Goal: Use online tool/utility: Utilize a website feature to perform a specific function

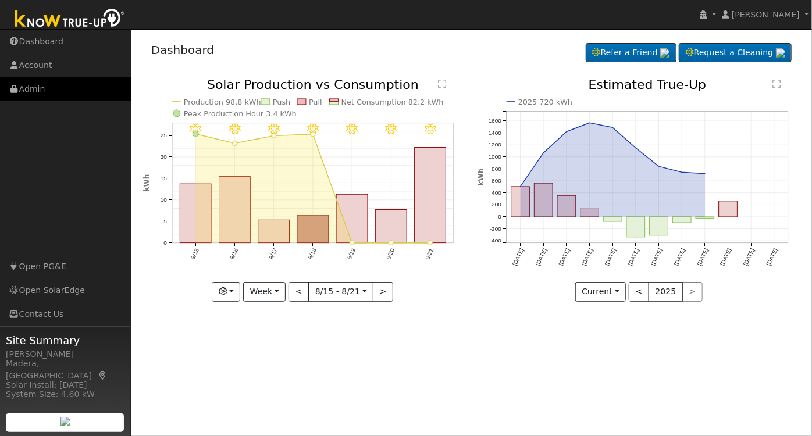
click at [51, 83] on link "Admin" at bounding box center [65, 89] width 131 height 24
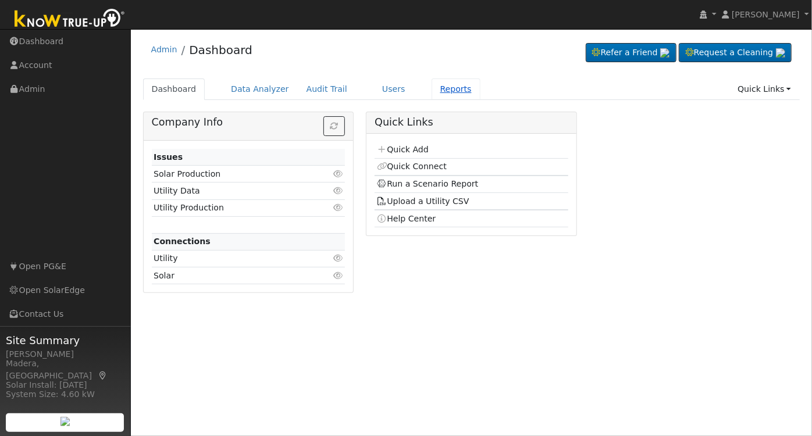
click at [439, 93] on link "Reports" at bounding box center [455, 89] width 49 height 22
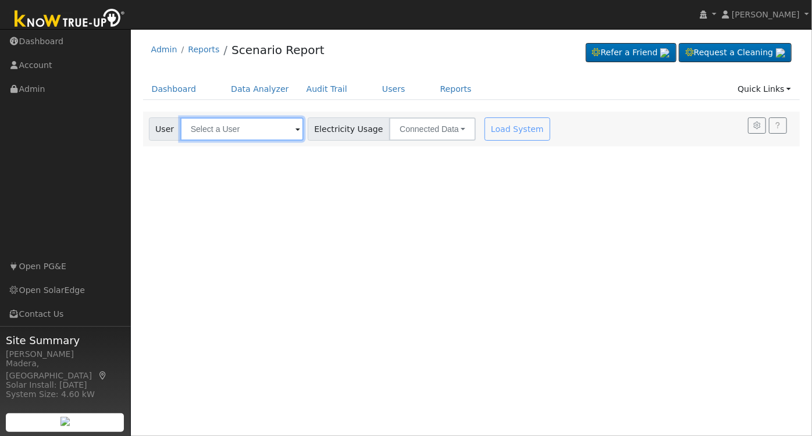
click at [226, 135] on input "text" at bounding box center [241, 128] width 123 height 23
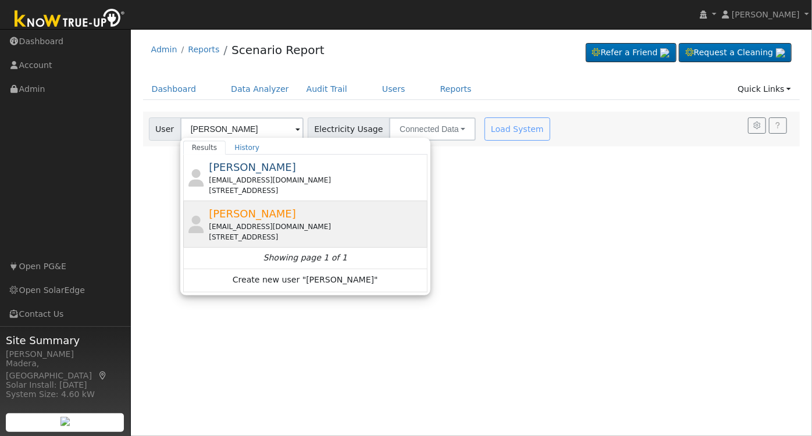
click at [280, 222] on div "[EMAIL_ADDRESS][DOMAIN_NAME]" at bounding box center [317, 227] width 216 height 10
type input "[PERSON_NAME]"
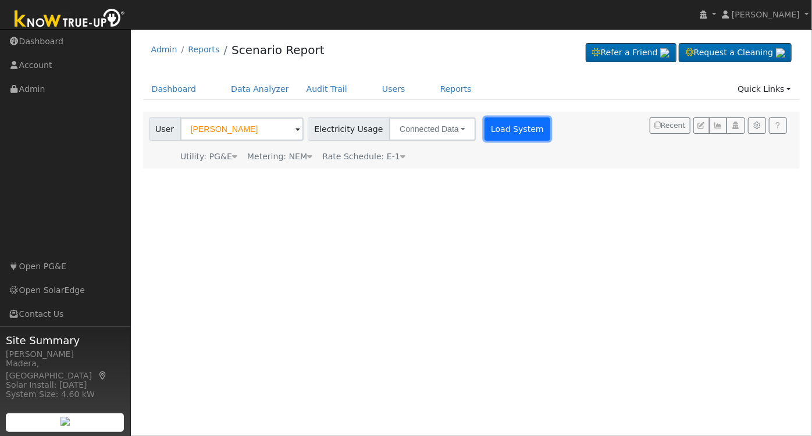
click at [505, 129] on button "Load System" at bounding box center [517, 128] width 66 height 23
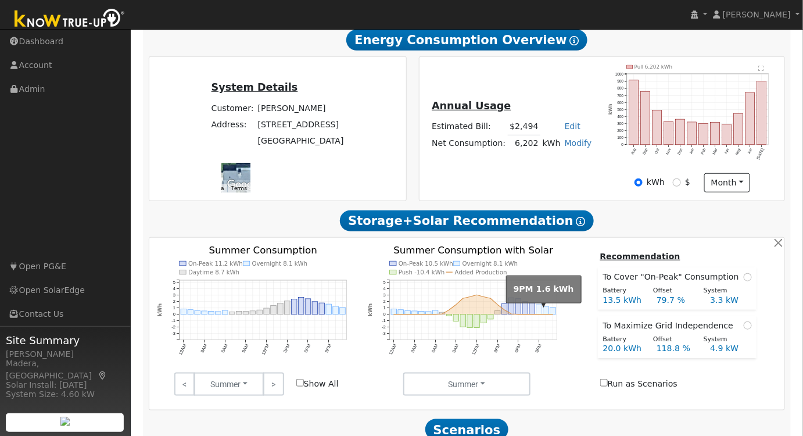
scroll to position [356, 0]
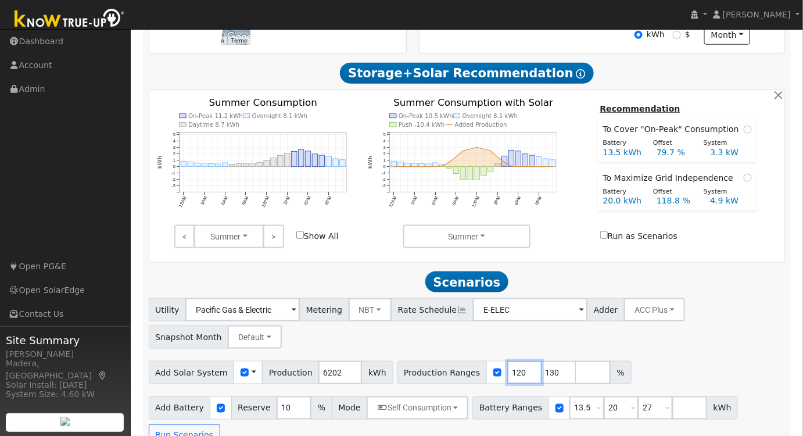
drag, startPoint x: 502, startPoint y: 377, endPoint x: 437, endPoint y: 387, distance: 65.9
click at [437, 384] on div "Production Ranges 120 130 %" at bounding box center [515, 372] width 234 height 23
type input "116"
click at [542, 380] on input "129" at bounding box center [559, 372] width 35 height 23
drag, startPoint x: 536, startPoint y: 374, endPoint x: 448, endPoint y: 378, distance: 87.9
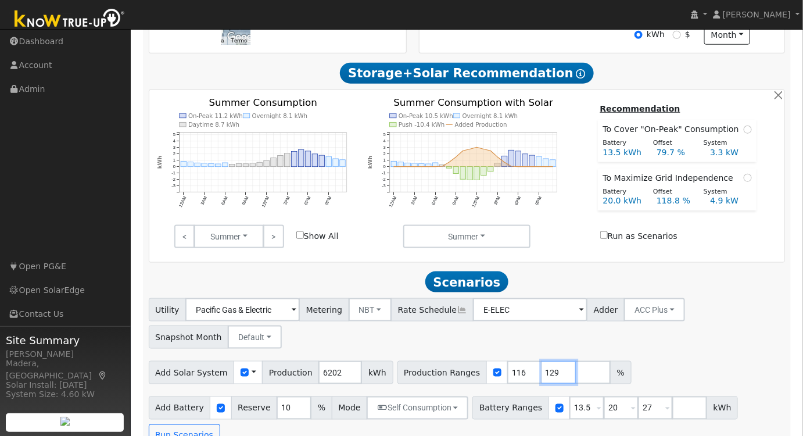
click at [448, 378] on div "Production Ranges 116 129 %" at bounding box center [515, 372] width 234 height 23
type input "139"
click at [657, 364] on div "Add Solar System Use CSV Data Production 6202 kWh Production Ranges 116 139 %" at bounding box center [467, 370] width 641 height 27
drag, startPoint x: 601, startPoint y: 414, endPoint x: 542, endPoint y: 420, distance: 59.0
click at [542, 420] on div "Battery Ranges 13.5 Overrides Reserve % Mode None None Self Consumption Peak Sa…" at bounding box center [606, 408] width 266 height 23
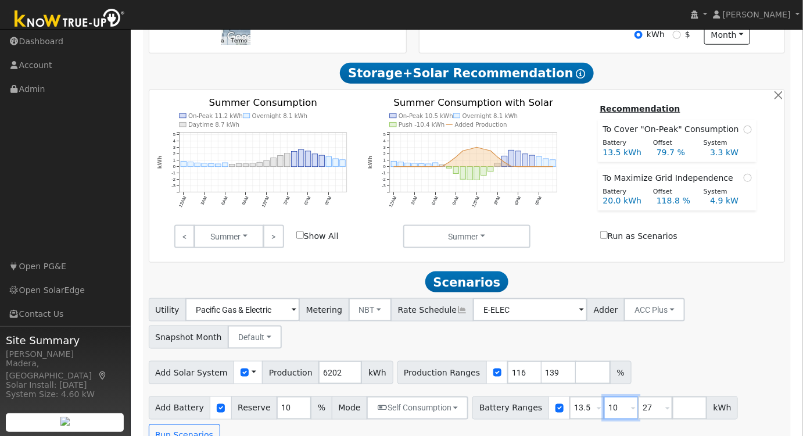
type input "10"
type input "13.5"
click at [657, 366] on div "Add Solar System Use CSV Data Production 6202 kWh Production Ranges 116 139 %" at bounding box center [467, 370] width 641 height 27
drag, startPoint x: 637, startPoint y: 412, endPoint x: 565, endPoint y: 422, distance: 72.3
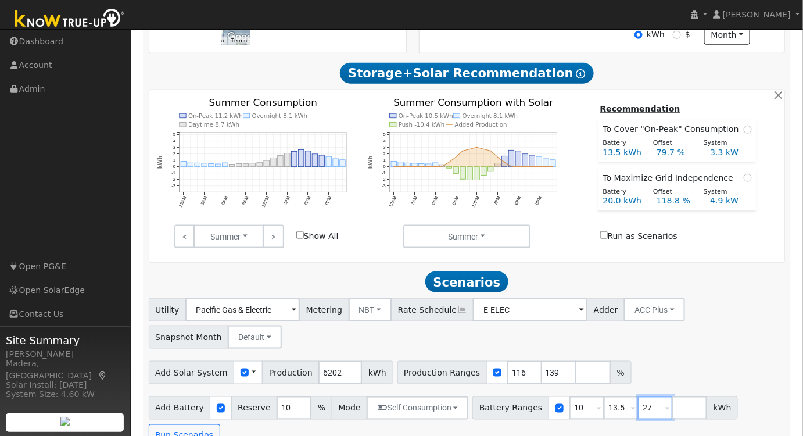
click at [567, 420] on div "Battery Ranges 10 Overrides Reserve % Mode None None Self Consumption Peak Savi…" at bounding box center [606, 408] width 266 height 23
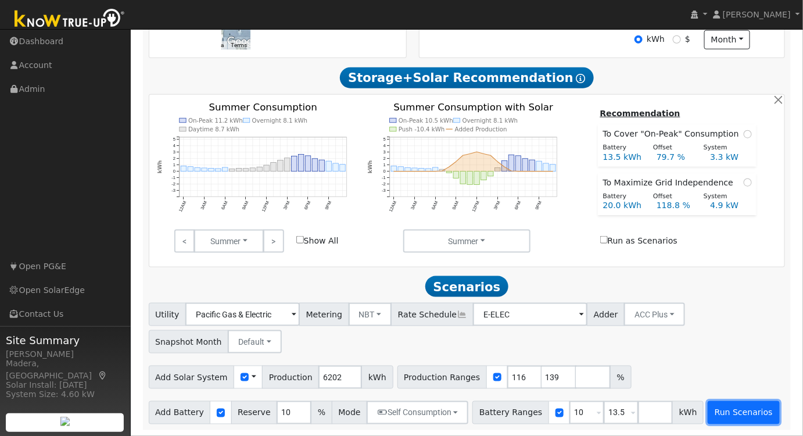
click at [716, 409] on button "Run Scenarios" at bounding box center [744, 412] width 72 height 23
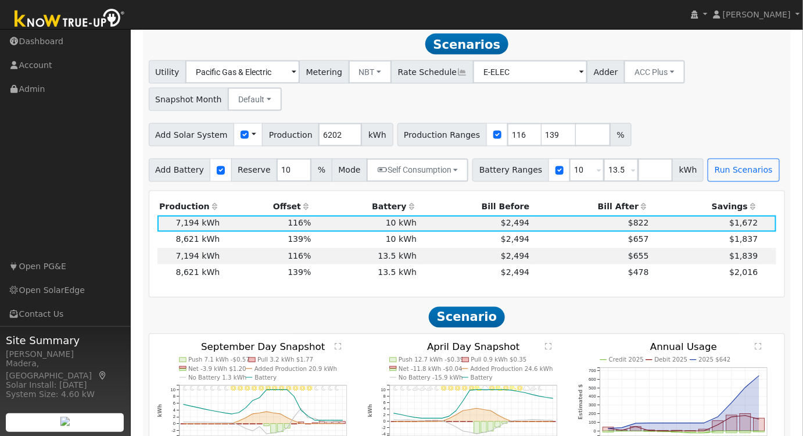
scroll to position [597, 0]
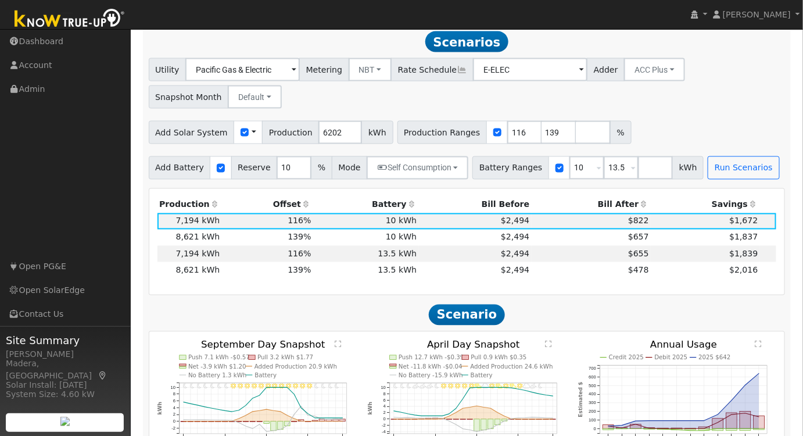
click at [620, 209] on th "Bill After" at bounding box center [592, 205] width 120 height 16
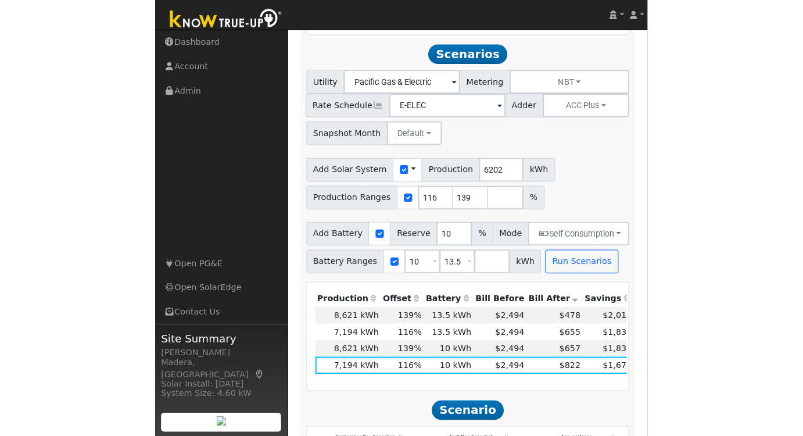
scroll to position [627, 0]
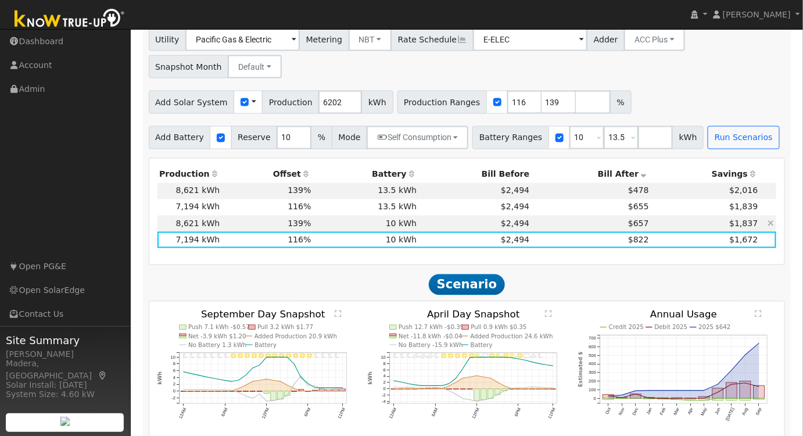
click at [572, 226] on td "$657" at bounding box center [592, 224] width 120 height 16
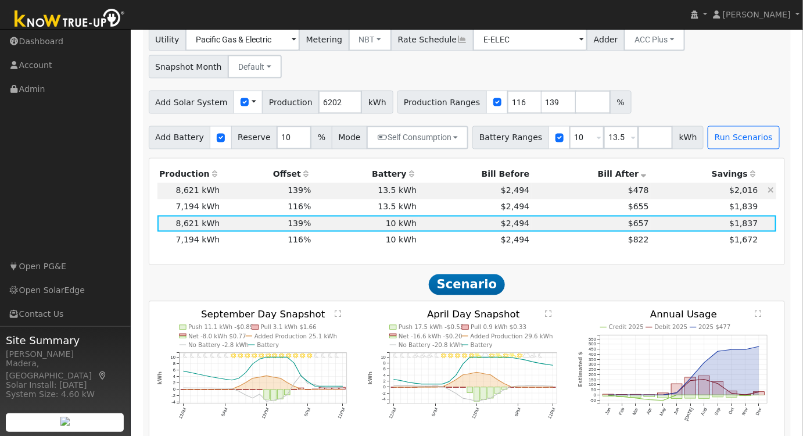
click at [427, 194] on td "$2,494" at bounding box center [475, 191] width 113 height 16
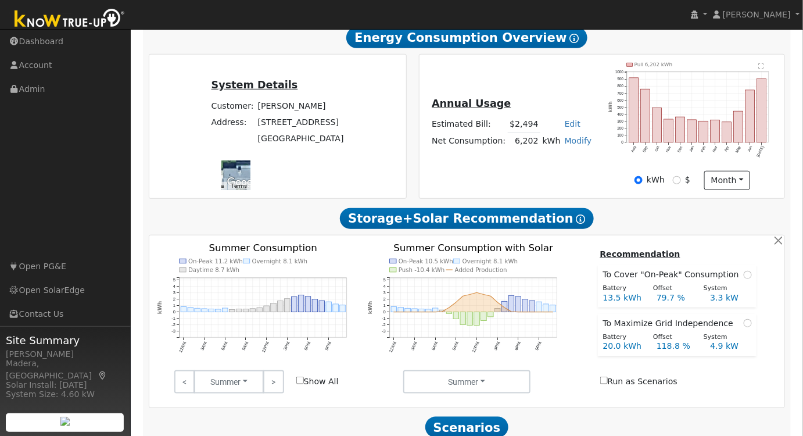
scroll to position [264, 0]
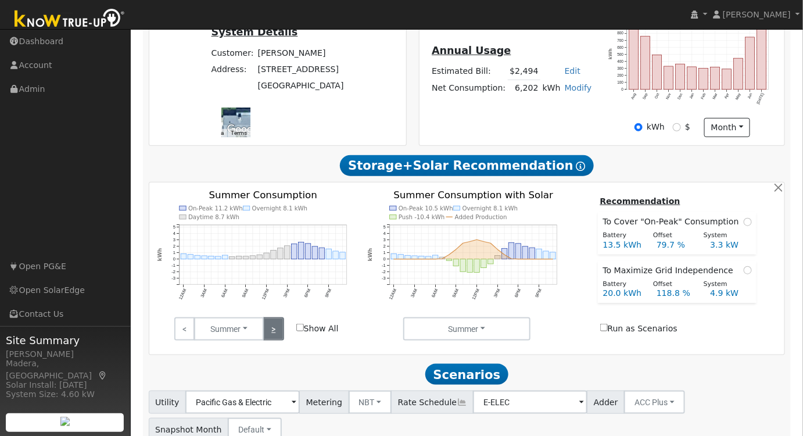
click at [277, 326] on link ">" at bounding box center [273, 328] width 20 height 23
click at [277, 334] on link ">" at bounding box center [273, 328] width 20 height 23
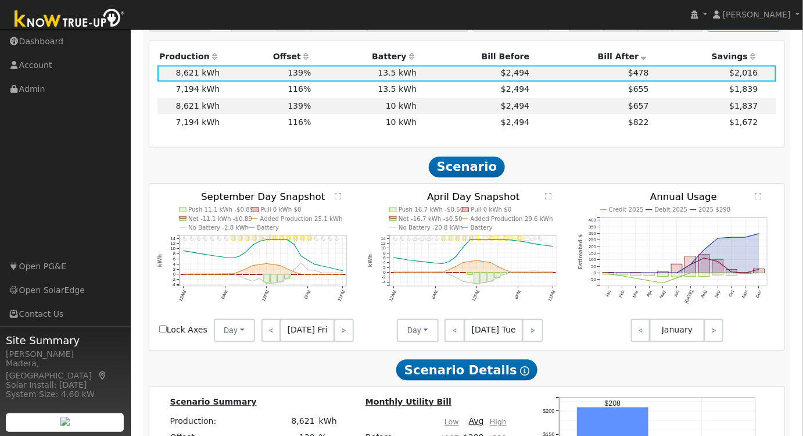
scroll to position [687, 0]
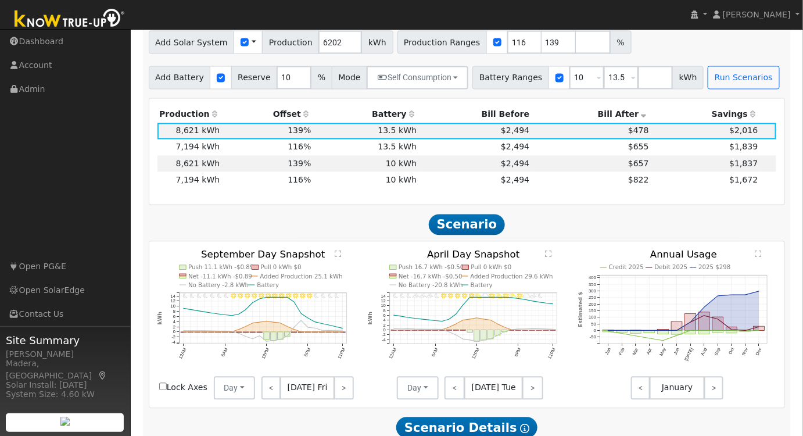
click at [762, 256] on text "" at bounding box center [759, 254] width 6 height 8
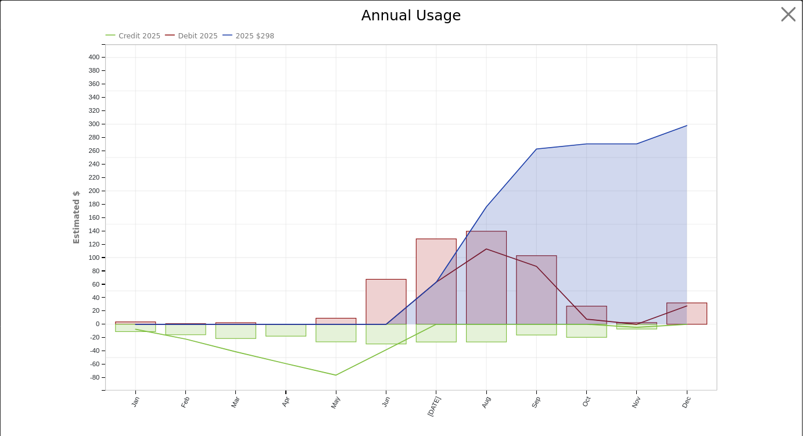
scroll to position [663, 0]
click at [792, 18] on button "button" at bounding box center [798, 14] width 22 height 22
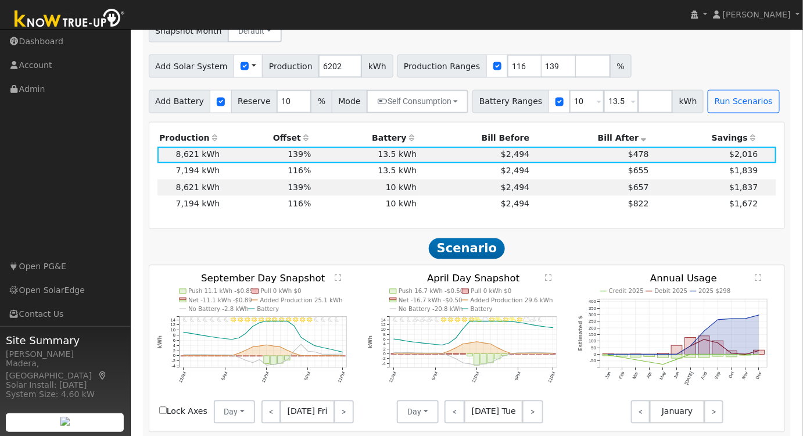
click at [763, 278] on text "" at bounding box center [759, 278] width 6 height 8
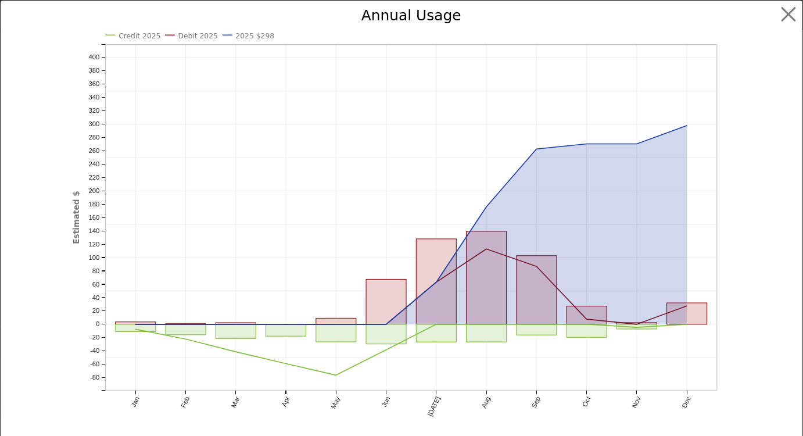
scroll to position [666, 0]
click at [791, 9] on button "button" at bounding box center [798, 14] width 22 height 22
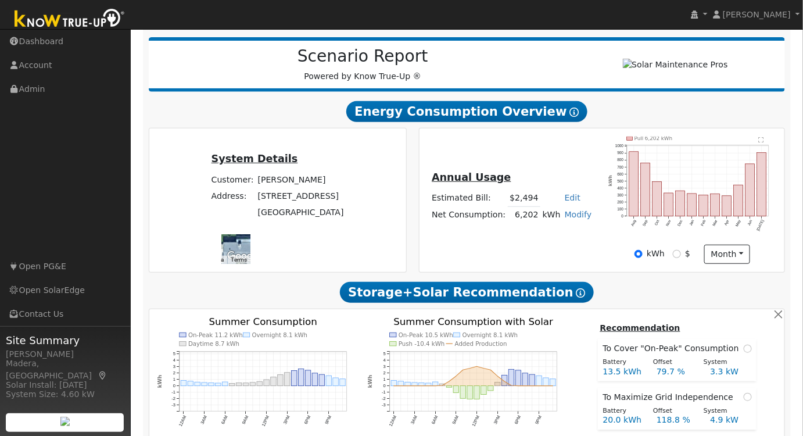
scroll to position [0, 0]
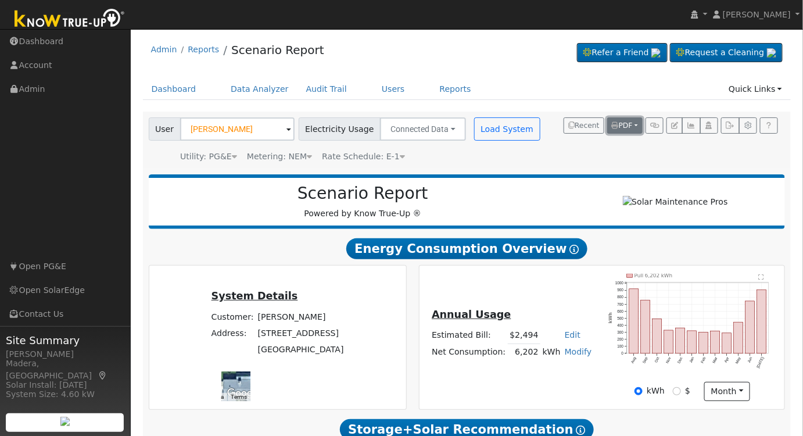
click at [629, 126] on span "PDF" at bounding box center [622, 126] width 21 height 8
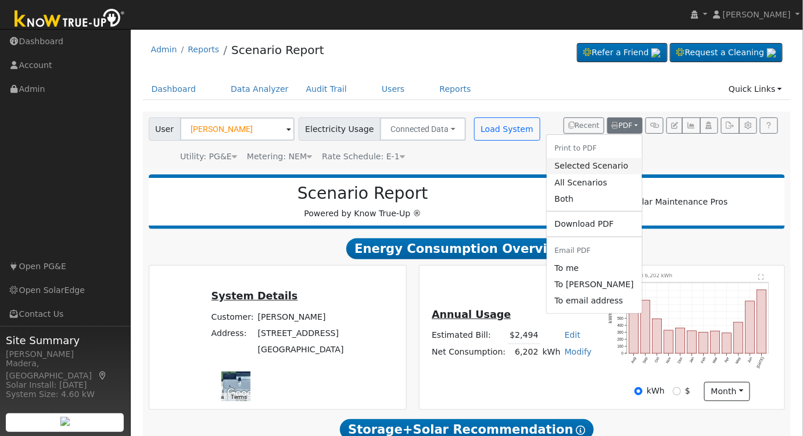
click at [609, 166] on link "Selected Scenario" at bounding box center [594, 166] width 95 height 16
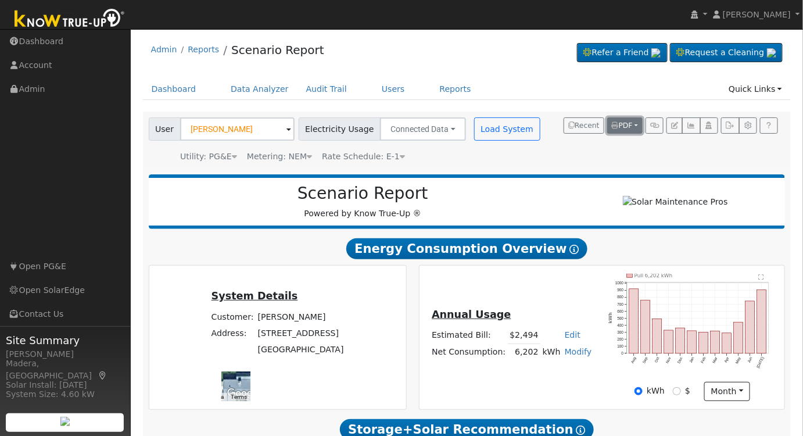
click at [622, 127] on span "PDF" at bounding box center [622, 126] width 21 height 8
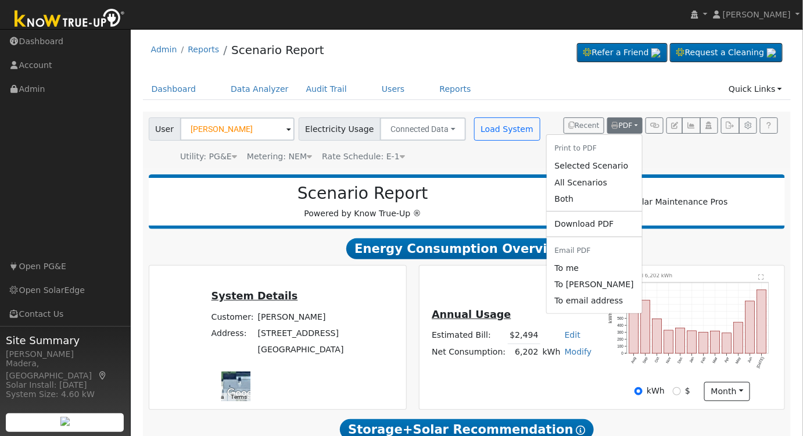
drag, startPoint x: 595, startPoint y: 167, endPoint x: 649, endPoint y: 335, distance: 176.7
click at [595, 167] on link "Selected Scenario" at bounding box center [594, 166] width 95 height 16
